Goal: Download file/media

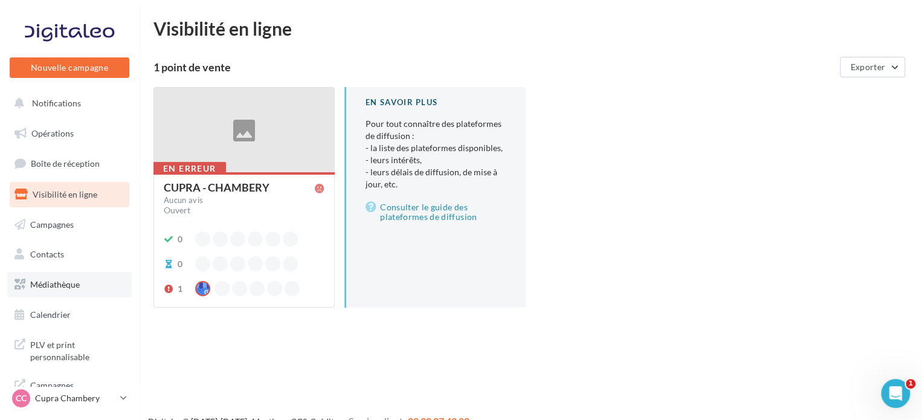
click at [72, 288] on span "Médiathèque" at bounding box center [55, 284] width 50 height 10
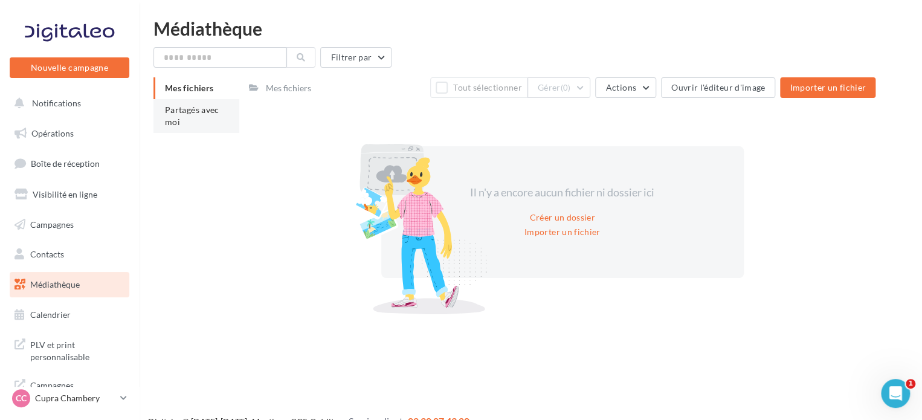
click at [196, 117] on li "Partagés avec moi" at bounding box center [196, 116] width 86 height 34
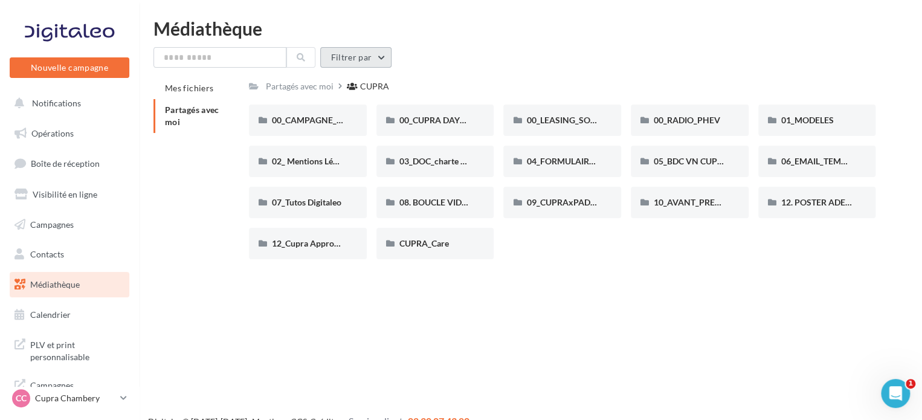
click at [359, 50] on button "Filtrer par" at bounding box center [355, 57] width 71 height 21
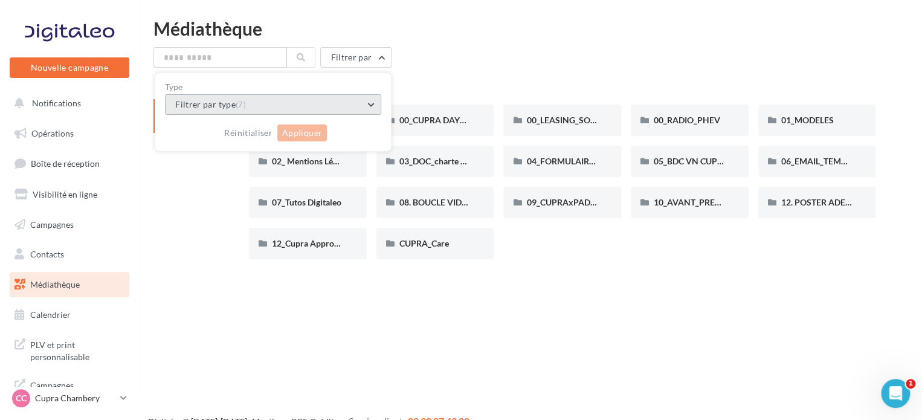
click at [265, 112] on button "Filtrer par type (7)" at bounding box center [273, 104] width 216 height 21
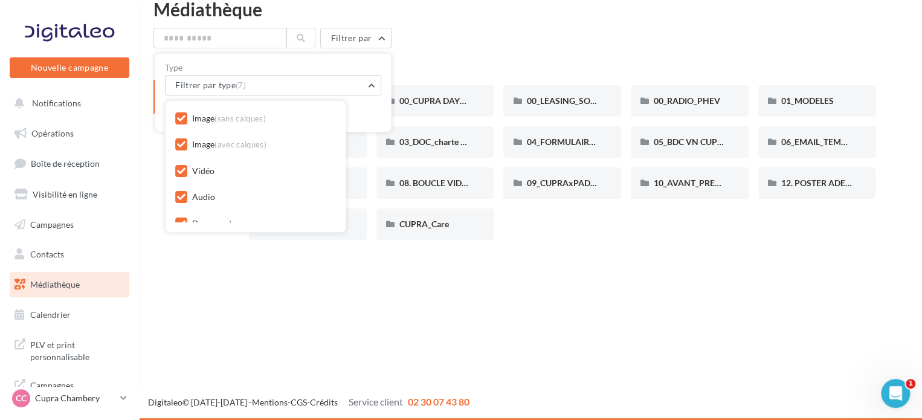
click at [624, 256] on div "Nouvelle campagne Nouvelle campagne Notifications Opérations Boîte de réception…" at bounding box center [461, 210] width 922 height 420
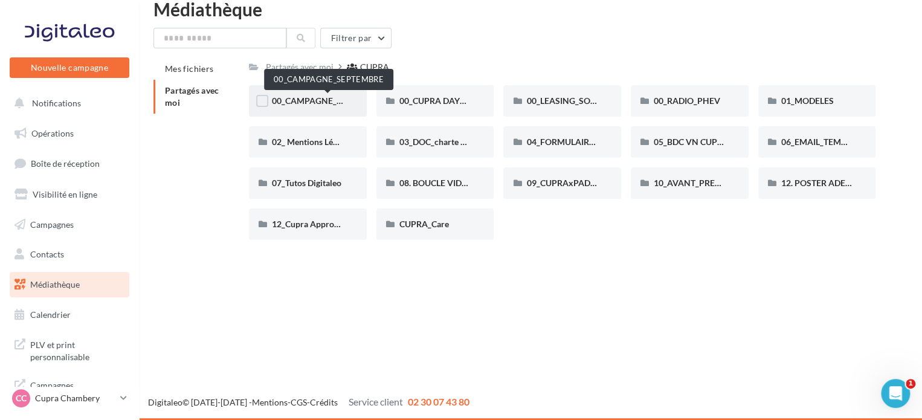
click at [314, 106] on span "00_CAMPAGNE_SEPTEMBRE" at bounding box center [328, 100] width 113 height 10
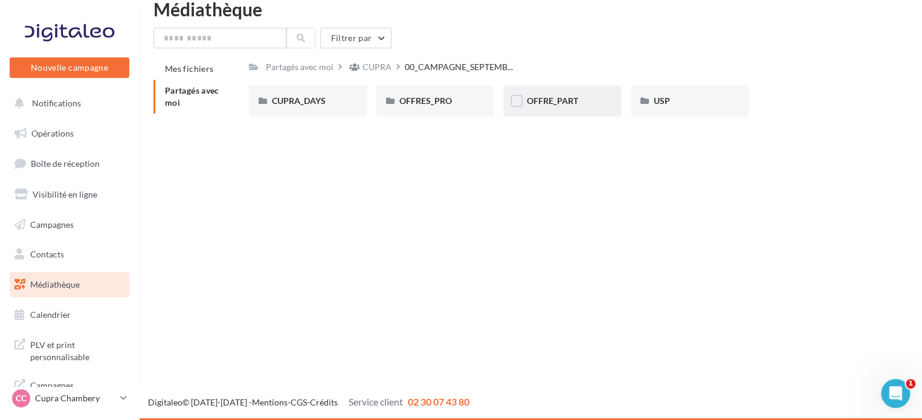
click at [520, 109] on div at bounding box center [517, 102] width 12 height 15
click at [545, 109] on div "OFFRE_PART" at bounding box center [562, 100] width 118 height 31
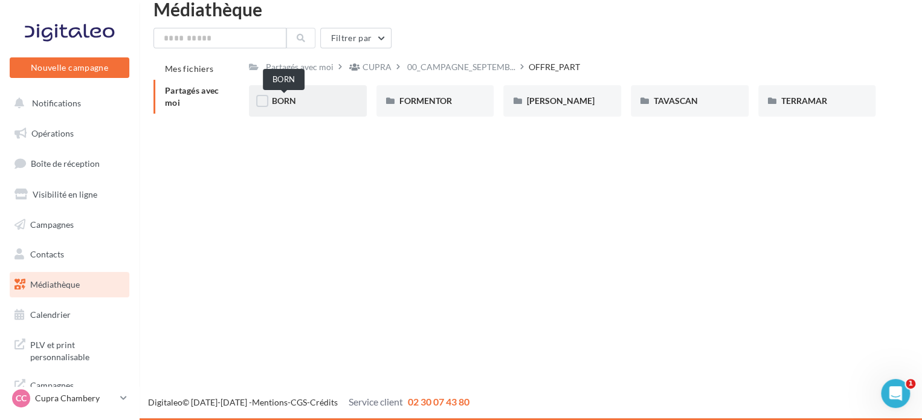
click at [284, 101] on span "BORN" at bounding box center [284, 100] width 24 height 10
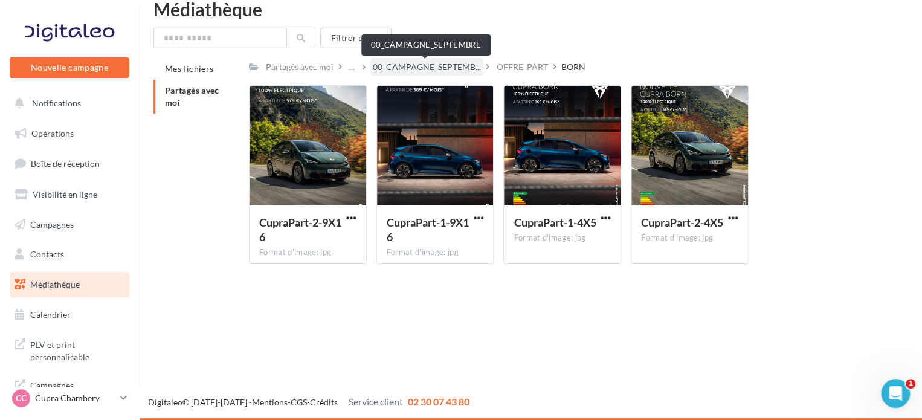
click at [441, 69] on span "00_CAMPAGNE_SEPTEMB..." at bounding box center [427, 67] width 108 height 12
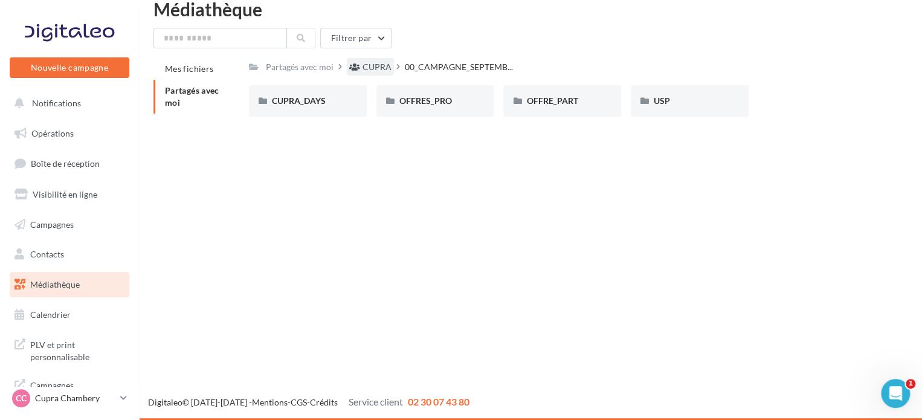
click at [359, 68] on div "CUPRA" at bounding box center [370, 67] width 47 height 18
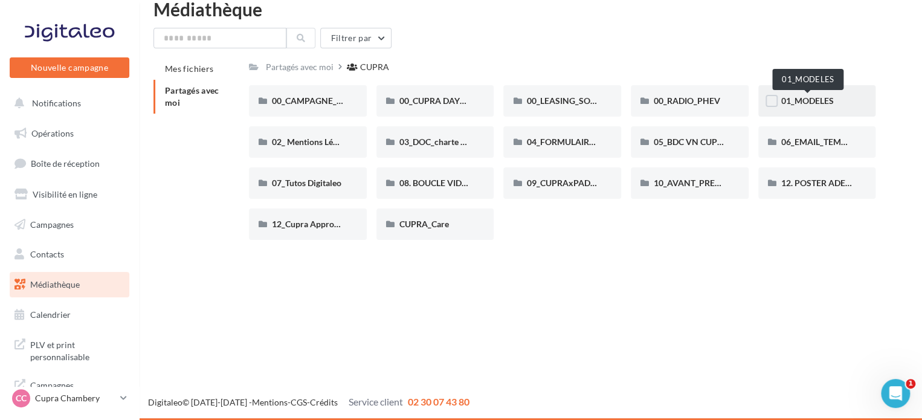
click at [823, 97] on span "01_MODELES" at bounding box center [807, 100] width 53 height 10
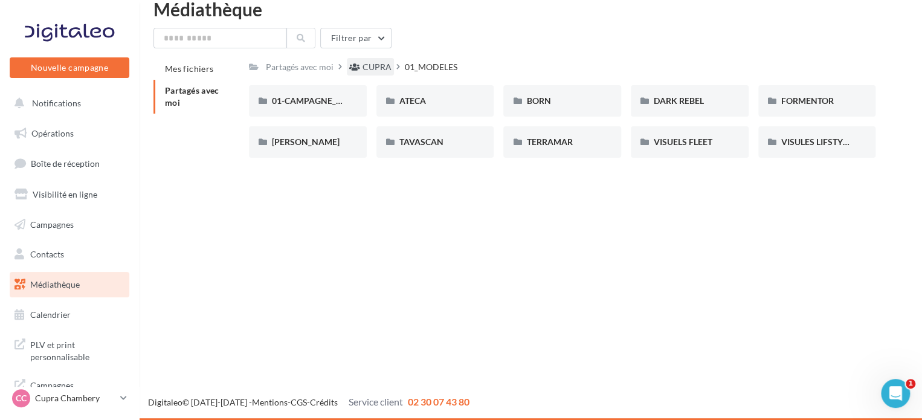
click at [375, 68] on div "CUPRA" at bounding box center [376, 67] width 29 height 12
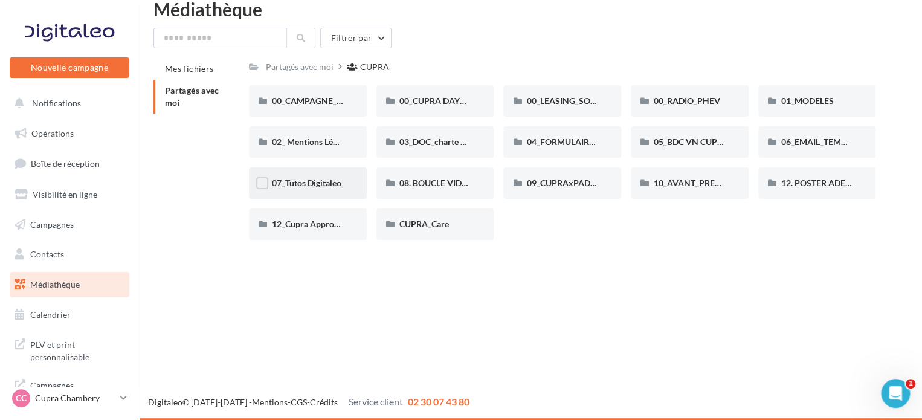
click at [336, 195] on div "07_Tutos Digitaleo" at bounding box center [308, 182] width 118 height 31
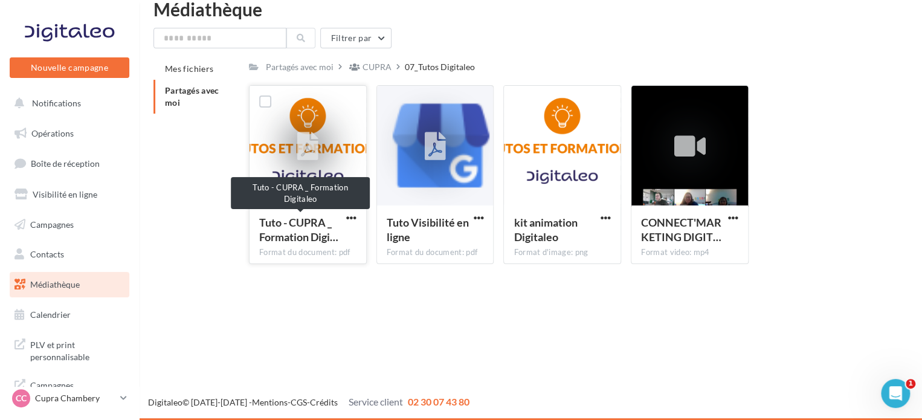
click at [312, 222] on span "Tuto - CUPRA _ Formation Digi…" at bounding box center [298, 230] width 79 height 28
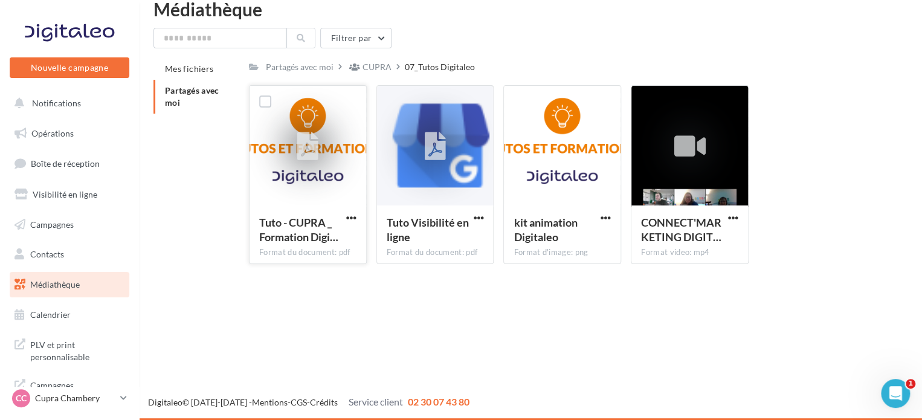
click at [312, 150] on icon at bounding box center [307, 147] width 21 height 28
click at [333, 189] on div at bounding box center [308, 146] width 117 height 121
click at [304, 144] on icon at bounding box center [307, 147] width 21 height 28
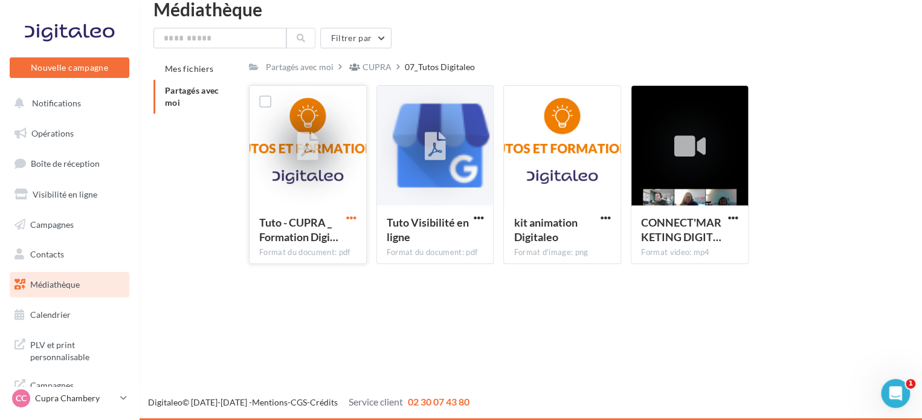
click at [347, 217] on span "button" at bounding box center [351, 218] width 10 height 10
click at [314, 243] on button "Télécharger" at bounding box center [298, 241] width 121 height 31
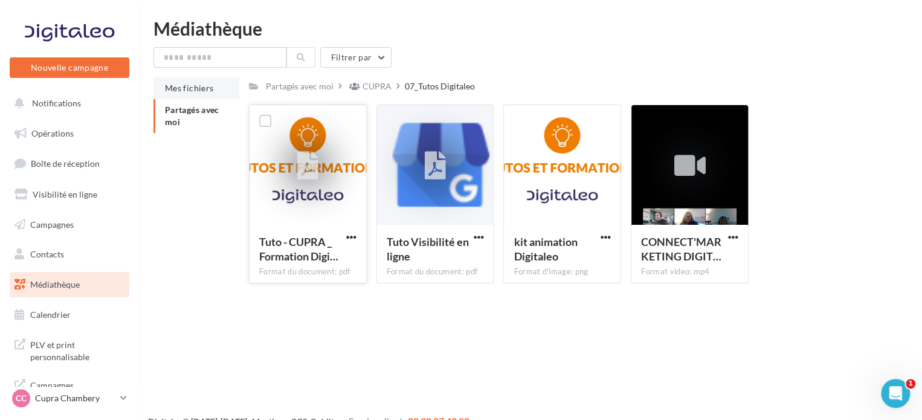
click at [188, 86] on span "Mes fichiers" at bounding box center [189, 88] width 48 height 10
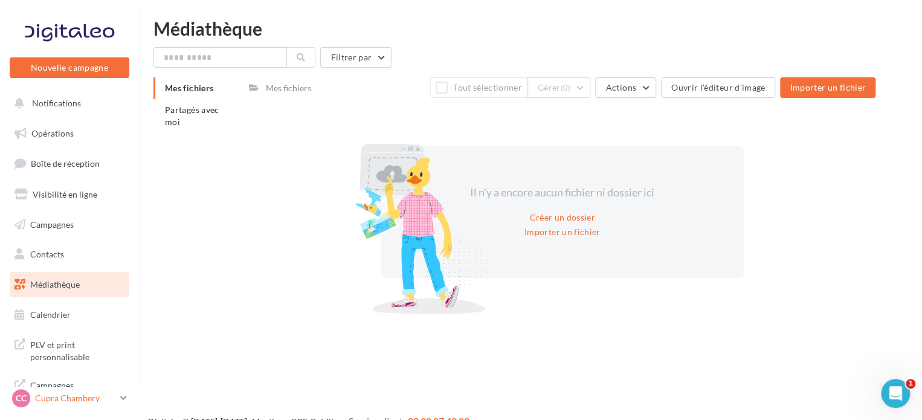
click at [67, 396] on p "Cupra Chambery" at bounding box center [75, 398] width 80 height 12
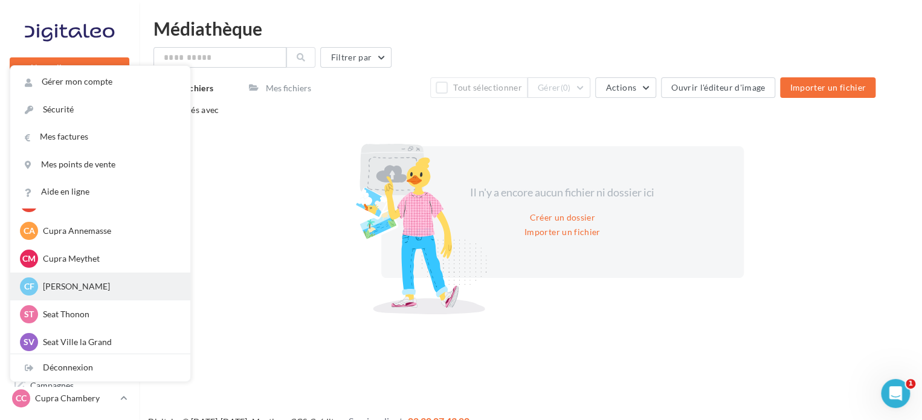
scroll to position [57, 0]
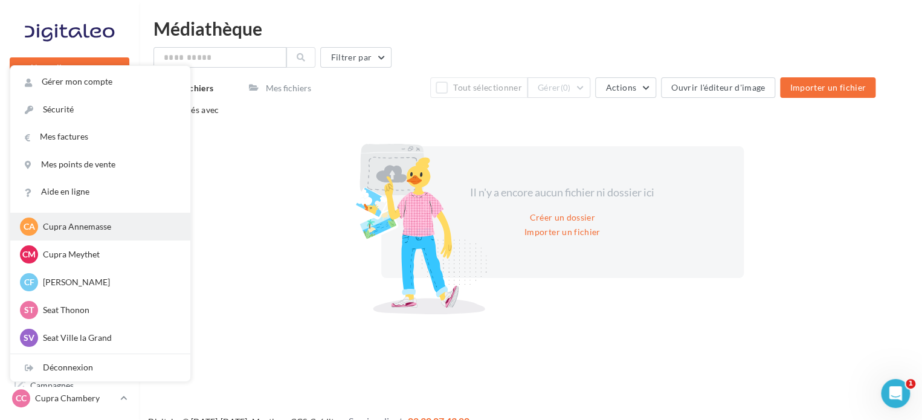
click at [98, 228] on p "Cupra Annemasse" at bounding box center [109, 227] width 133 height 12
